Goal: Task Accomplishment & Management: Manage account settings

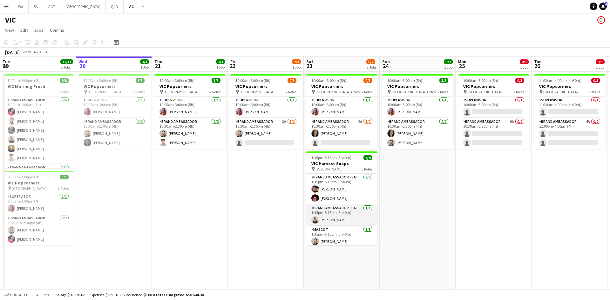
click at [356, 213] on app-card-role "Brand Ambassador - [DATE] 1:35pm-5:15pm (3h40m) [PERSON_NAME]" at bounding box center [341, 215] width 71 height 22
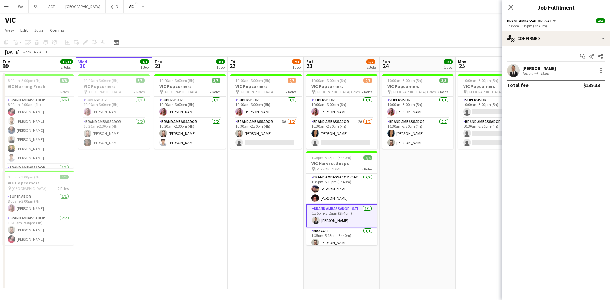
click at [501, 72] on app-date-cell "10:00am-3:00pm (5h) 0/3 VIC Popcorners pin University of Melbourne 2 Roles Supe…" at bounding box center [493, 180] width 76 height 217
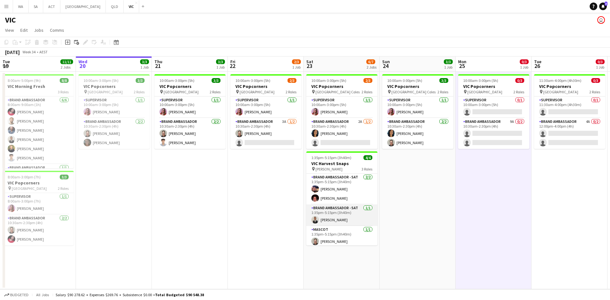
click at [335, 215] on app-card-role "Brand Ambassador - [DATE] 1:35pm-5:15pm (3h40m) [PERSON_NAME]" at bounding box center [341, 215] width 71 height 22
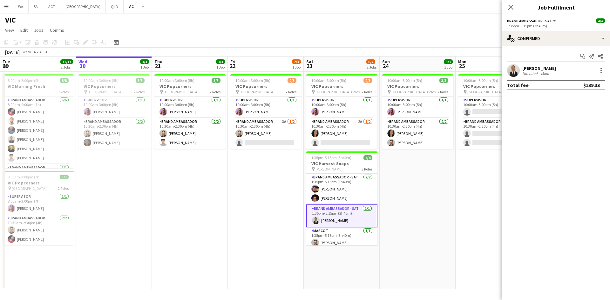
click at [521, 73] on div "[PERSON_NAME] Not rated 45km" at bounding box center [556, 70] width 108 height 13
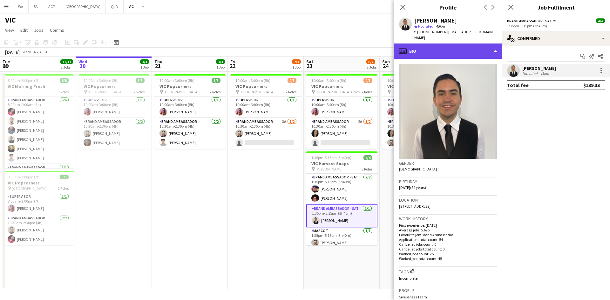
click at [470, 52] on div "profile Bio" at bounding box center [448, 50] width 108 height 15
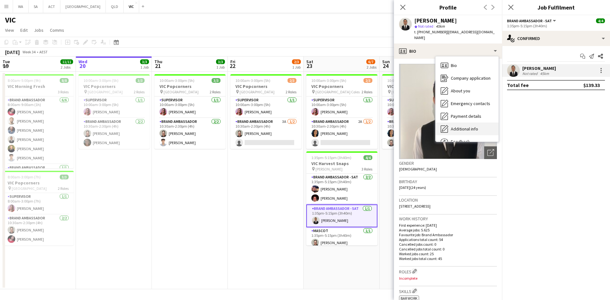
click at [471, 123] on div "Additional info Additional info" at bounding box center [466, 129] width 63 height 13
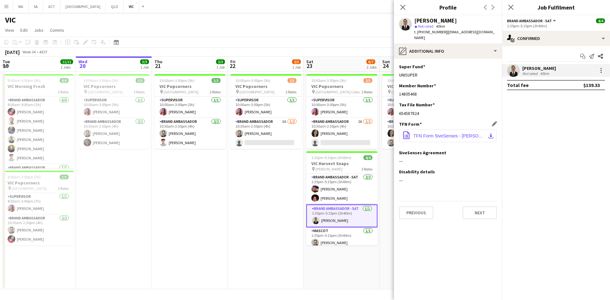
click at [458, 133] on span "TFN Form 5iveSenses - [PERSON_NAME].pdf" at bounding box center [449, 135] width 72 height 5
click at [424, 137] on div "TFN Form Edit this field office-file-sheet TFN Form 5iveSenses - [PERSON_NAME].…" at bounding box center [448, 135] width 98 height 29
click at [426, 133] on span "TFN Form 5iveSenses - [PERSON_NAME].pdf" at bounding box center [449, 135] width 72 height 5
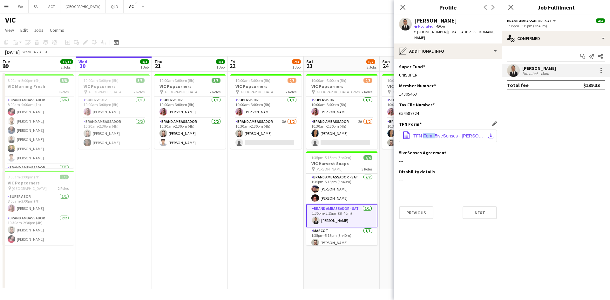
click at [426, 133] on span "TFN Form 5iveSenses - [PERSON_NAME].pdf" at bounding box center [449, 135] width 72 height 5
click at [473, 133] on span "TFN Form 5iveSenses - [PERSON_NAME].pdf" at bounding box center [449, 135] width 72 height 5
